Goal: Ask a question

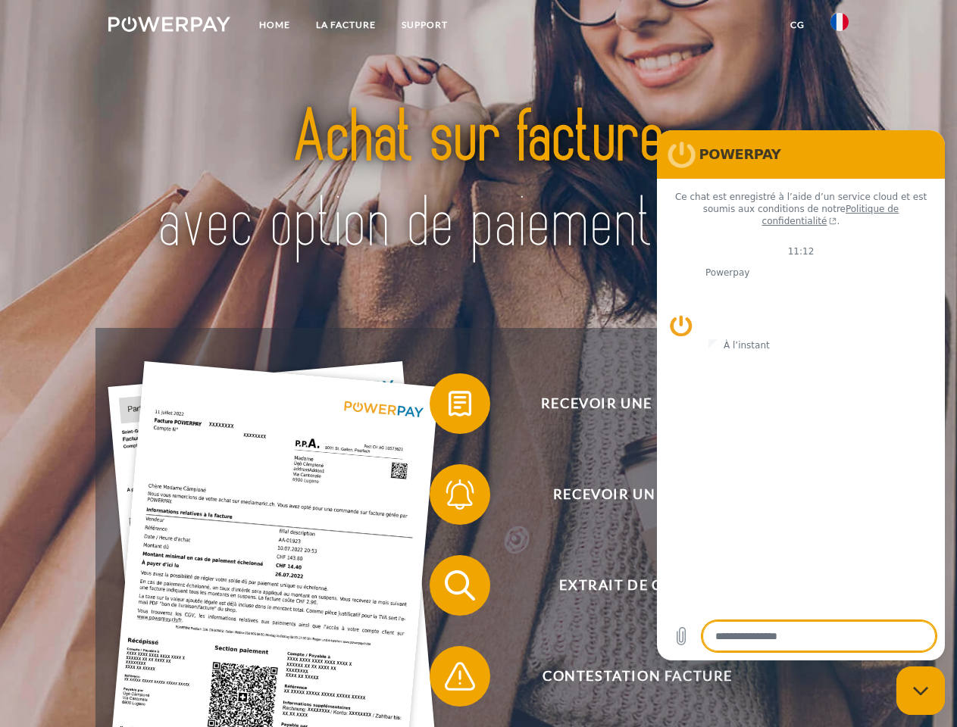
click at [169, 27] on img at bounding box center [169, 24] width 122 height 15
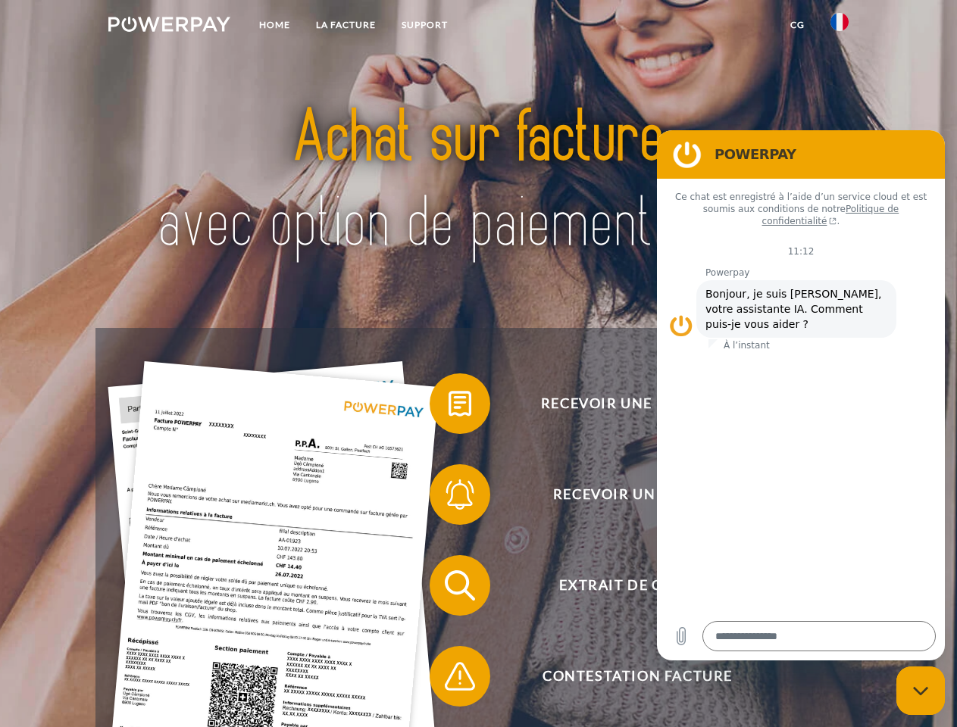
click at [840, 27] on img at bounding box center [839, 22] width 18 height 18
click at [797, 25] on link "CG" at bounding box center [797, 24] width 40 height 27
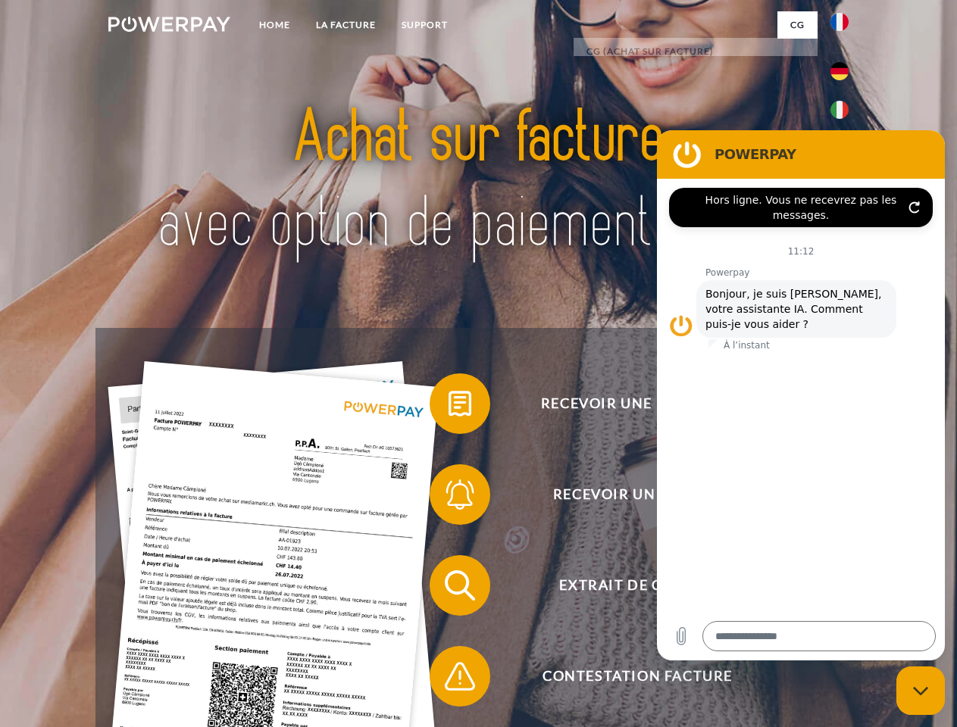
click at [449, 407] on span at bounding box center [437, 404] width 76 height 76
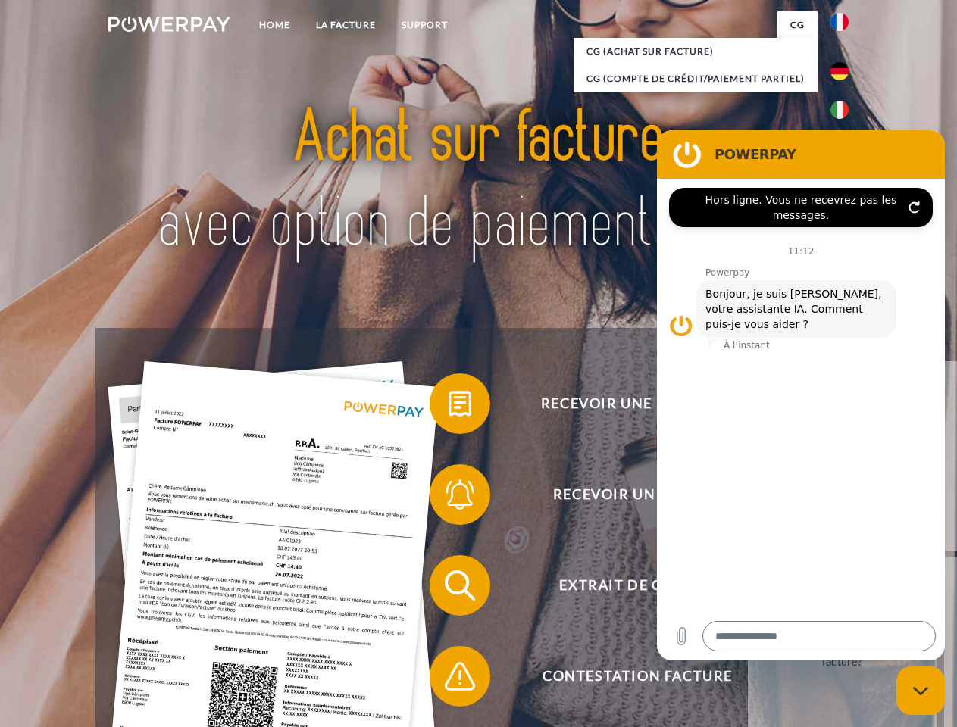
click at [449, 498] on span at bounding box center [437, 495] width 76 height 76
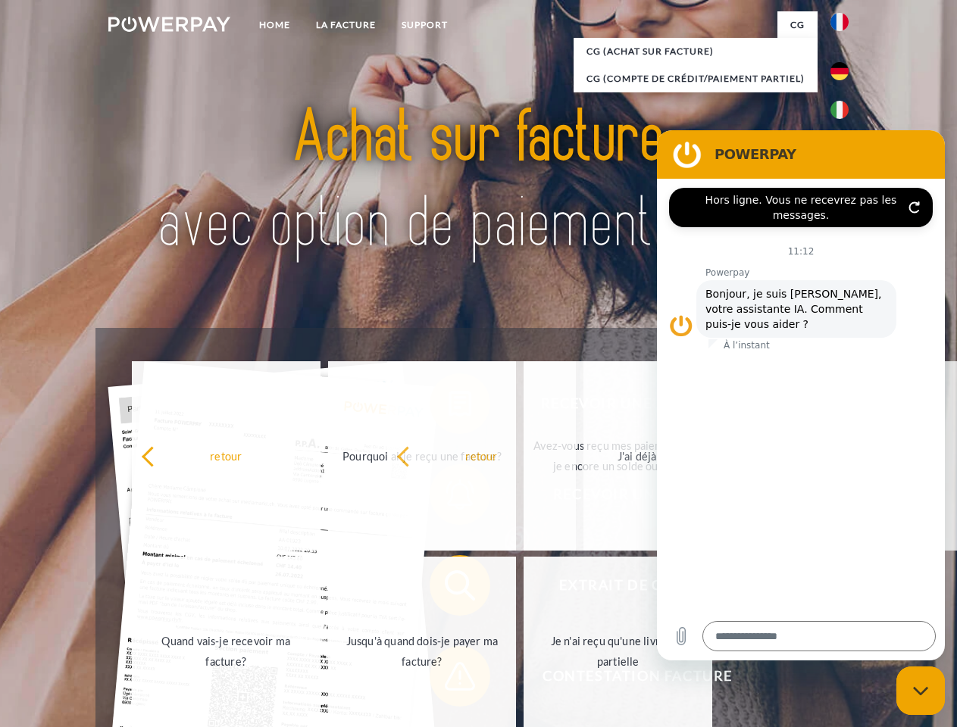
click at [449, 680] on span at bounding box center [437, 677] width 76 height 76
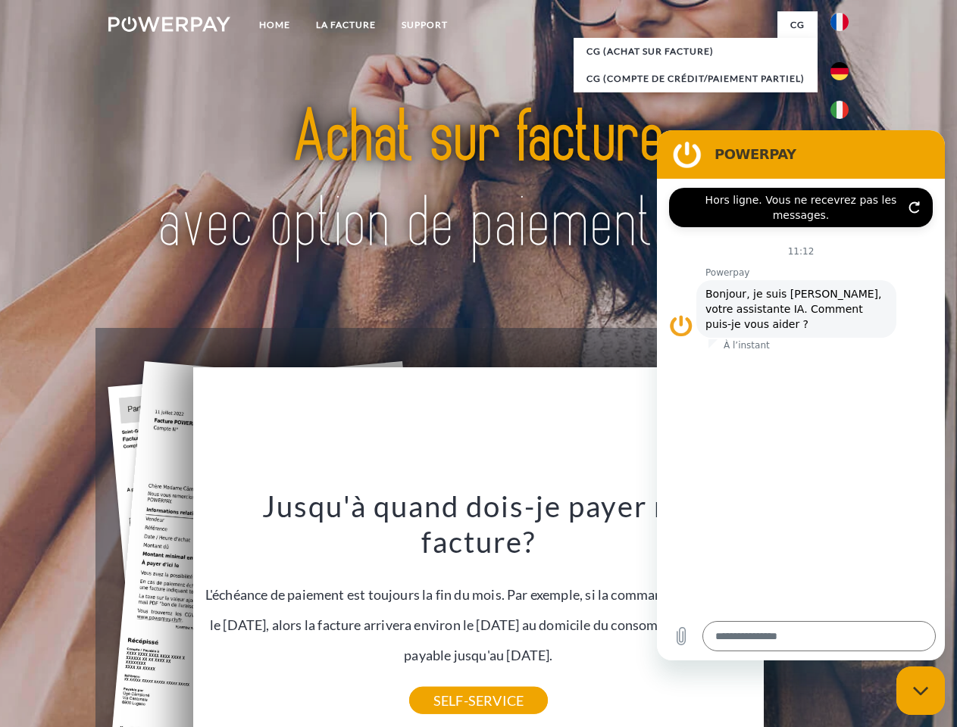
click at [921, 691] on icon "Fermer la fenêtre de messagerie" at bounding box center [921, 691] width 16 height 10
type textarea "*"
